Goal: Find specific page/section: Find specific page/section

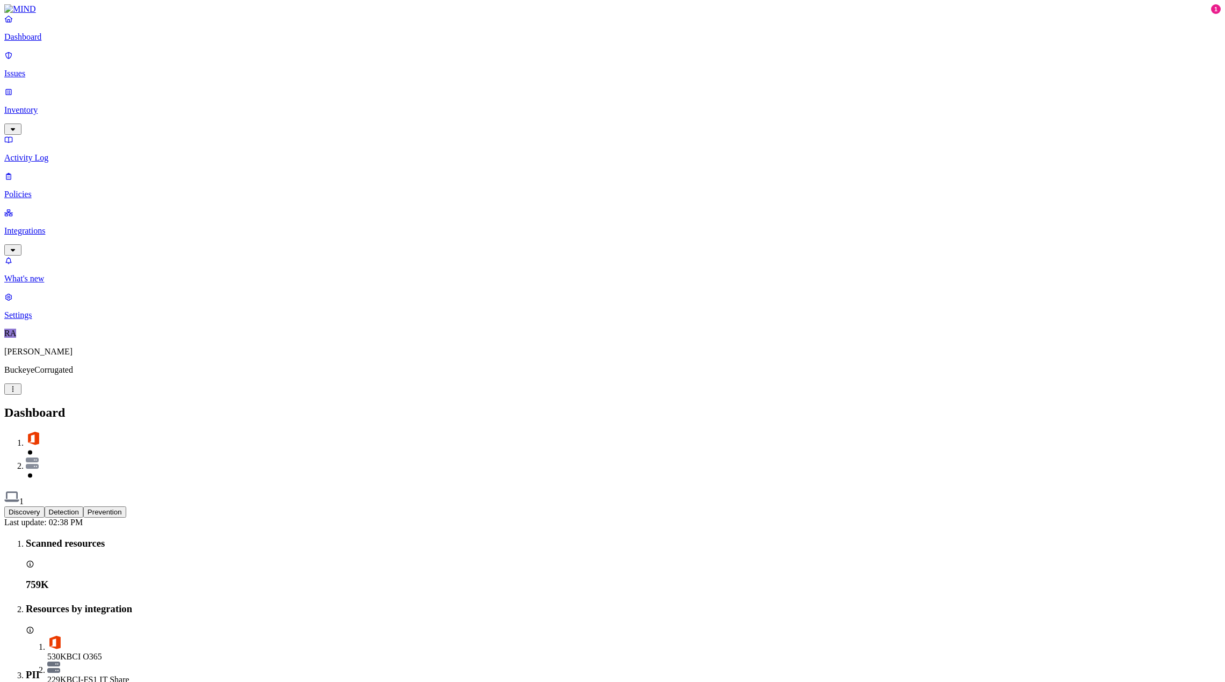
drag, startPoint x: 37, startPoint y: 68, endPoint x: 79, endPoint y: 67, distance: 42.4
click at [37, 69] on p "Issues" at bounding box center [612, 74] width 1216 height 10
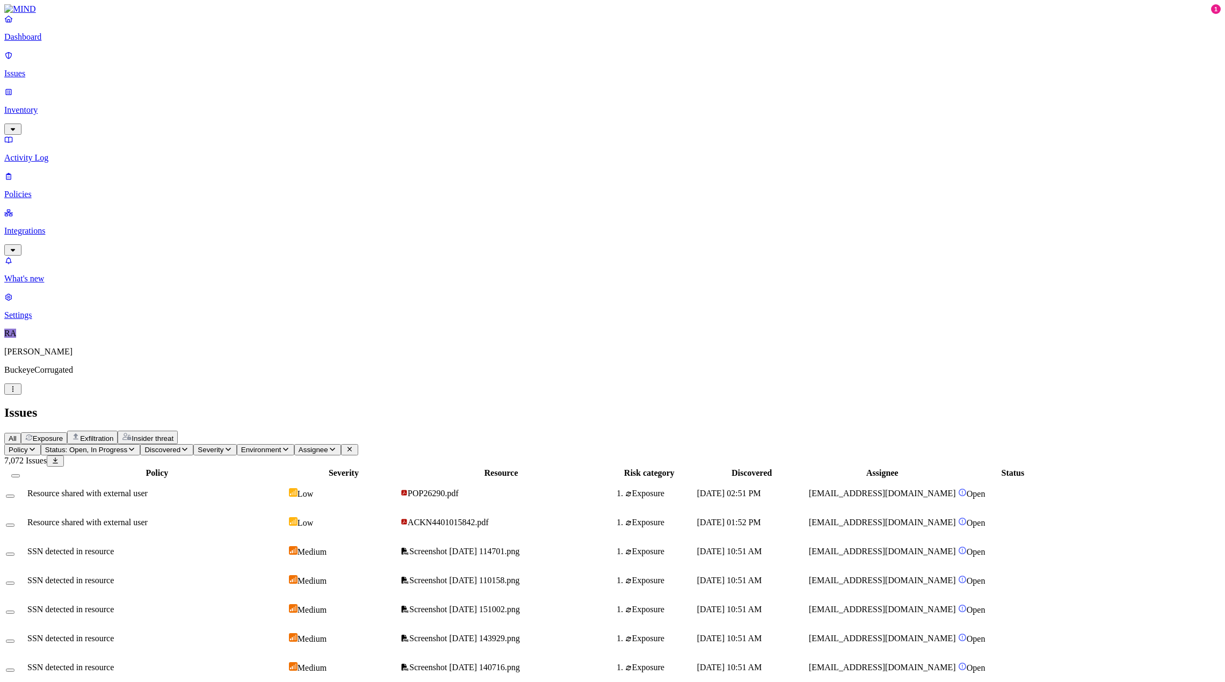
click at [35, 105] on p "Inventory" at bounding box center [612, 110] width 1216 height 10
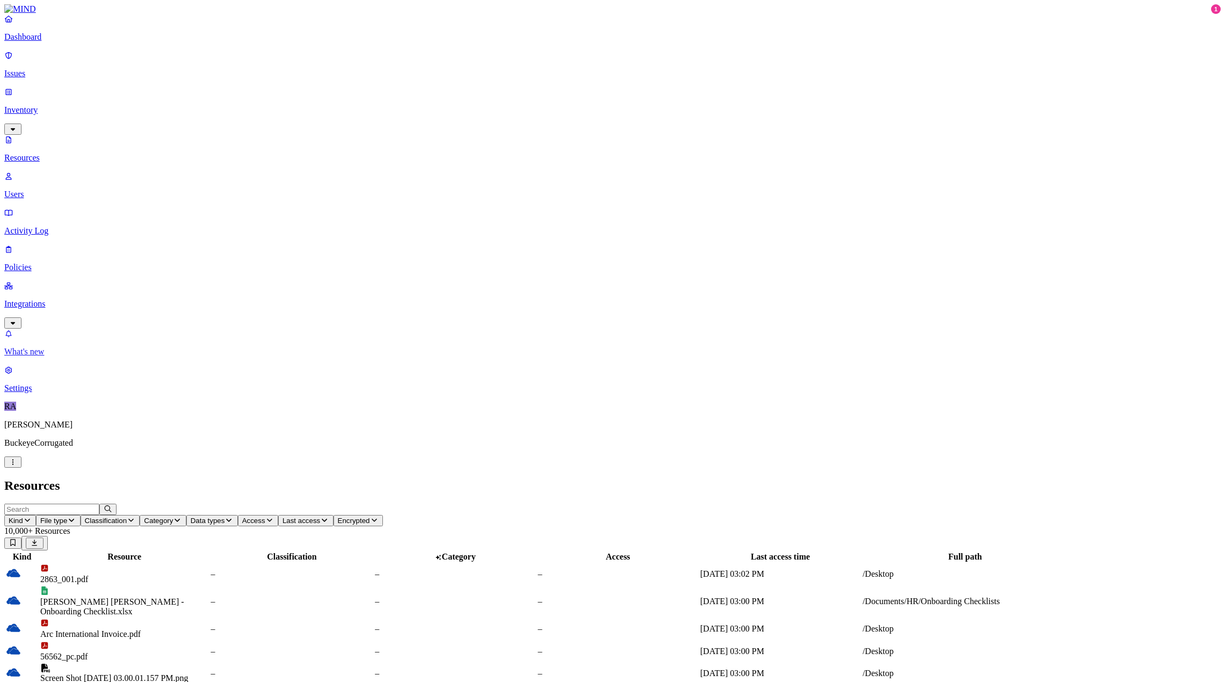
click at [48, 357] on p "What's new" at bounding box center [612, 352] width 1216 height 10
click at [45, 69] on p "Issues" at bounding box center [612, 74] width 1216 height 10
